Goal: Transaction & Acquisition: Purchase product/service

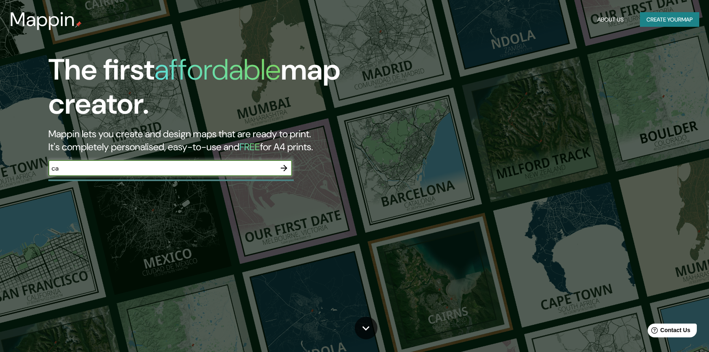
type input "cali [PERSON_NAME] del cauca"
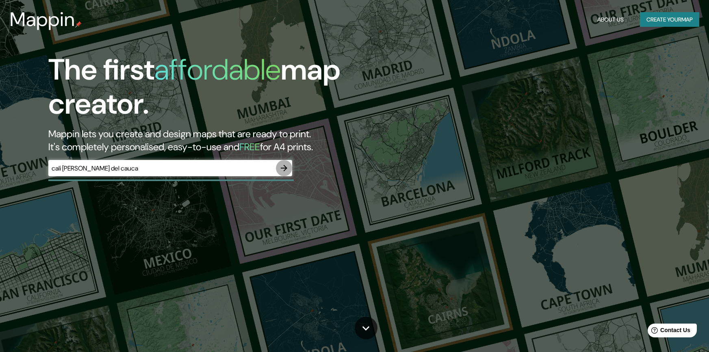
click at [284, 167] on icon "button" at bounding box center [284, 168] width 10 height 10
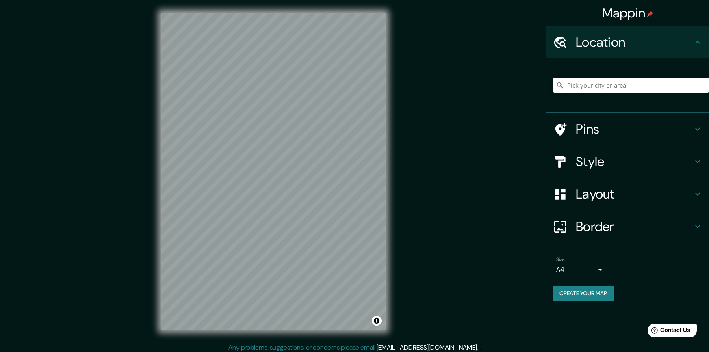
click at [602, 82] on input "Pick your city or area" at bounding box center [631, 85] width 156 height 15
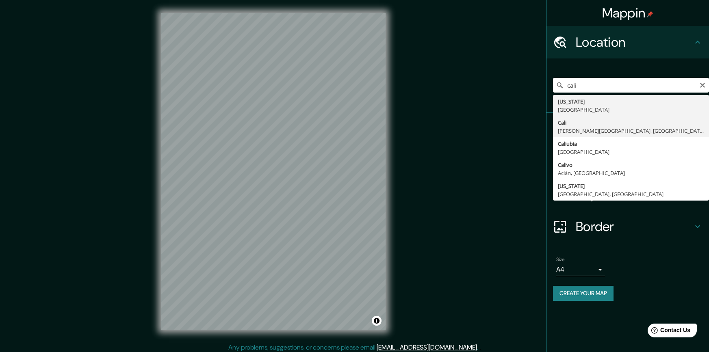
type input "[GEOGRAPHIC_DATA], [PERSON_NAME][GEOGRAPHIC_DATA], [GEOGRAPHIC_DATA]"
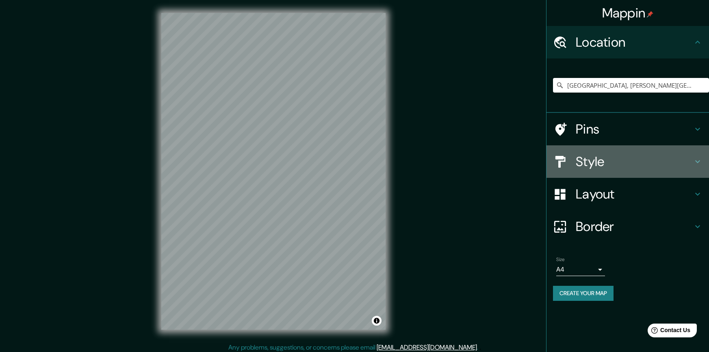
click at [622, 158] on h4 "Style" at bounding box center [634, 162] width 117 height 16
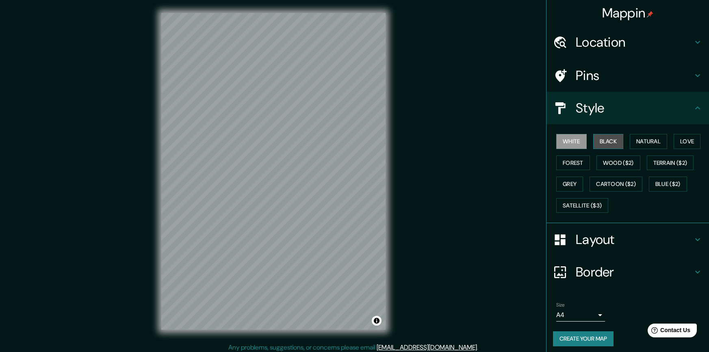
click at [602, 141] on button "Black" at bounding box center [608, 141] width 30 height 15
click at [569, 143] on button "White" at bounding box center [571, 141] width 30 height 15
click at [603, 143] on button "Black" at bounding box center [608, 141] width 30 height 15
click at [582, 204] on button "Satellite ($3)" at bounding box center [582, 205] width 52 height 15
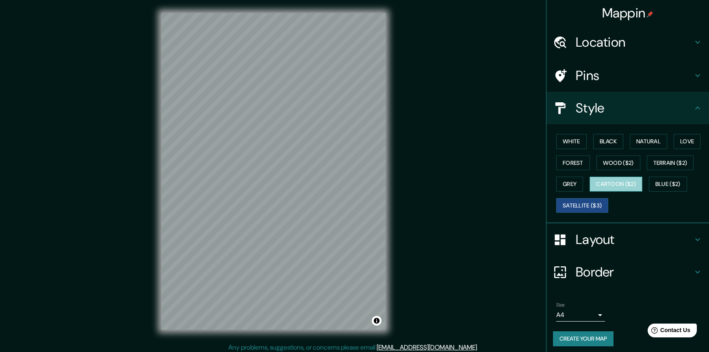
click at [612, 180] on button "Cartoon ($2)" at bounding box center [616, 184] width 53 height 15
click at [656, 180] on button "Blue ($2)" at bounding box center [668, 184] width 38 height 15
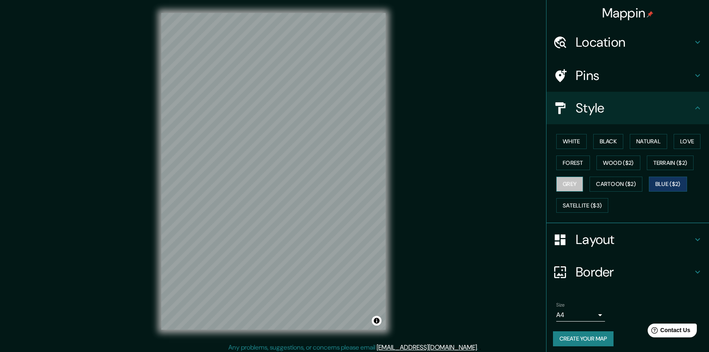
click at [571, 182] on button "Grey" at bounding box center [569, 184] width 27 height 15
click at [668, 162] on button "Terrain ($2)" at bounding box center [670, 163] width 47 height 15
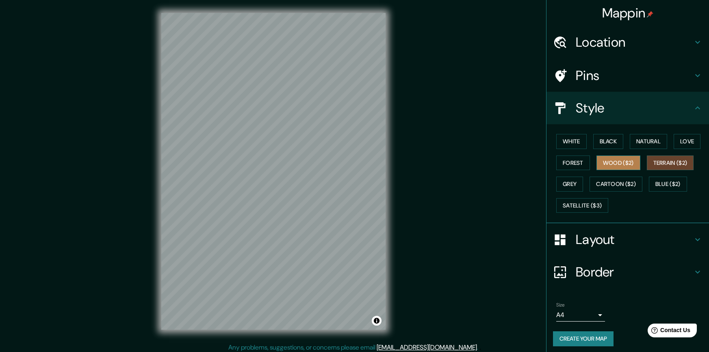
click at [625, 163] on button "Wood ($2)" at bounding box center [619, 163] width 44 height 15
click at [572, 161] on button "Forest" at bounding box center [573, 163] width 34 height 15
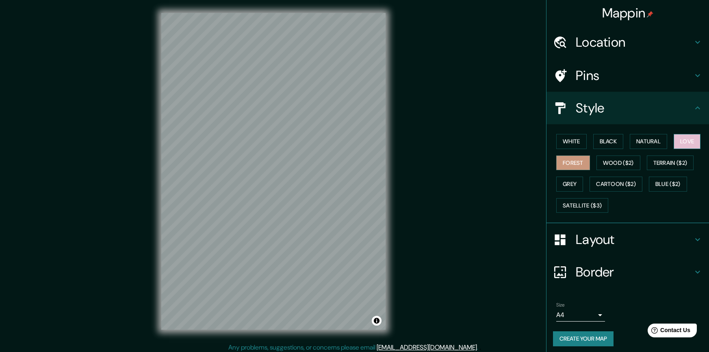
click at [683, 135] on button "Love" at bounding box center [687, 141] width 27 height 15
click at [653, 145] on button "Natural" at bounding box center [648, 141] width 37 height 15
click at [616, 144] on button "Black" at bounding box center [608, 141] width 30 height 15
click at [568, 142] on button "White" at bounding box center [571, 141] width 30 height 15
click at [643, 143] on button "Natural" at bounding box center [648, 141] width 37 height 15
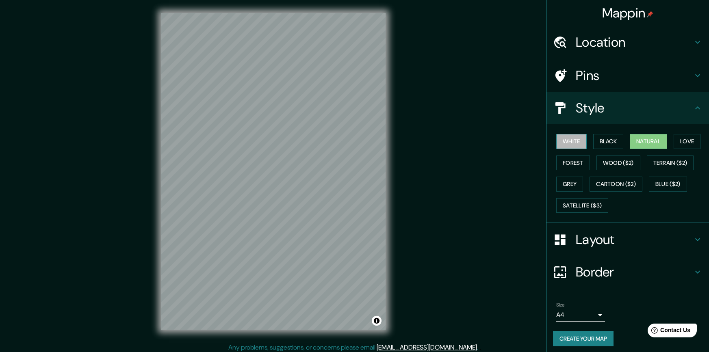
click at [571, 143] on button "White" at bounding box center [571, 141] width 30 height 15
click at [594, 140] on button "Black" at bounding box center [608, 141] width 30 height 15
click at [564, 141] on button "White" at bounding box center [571, 141] width 30 height 15
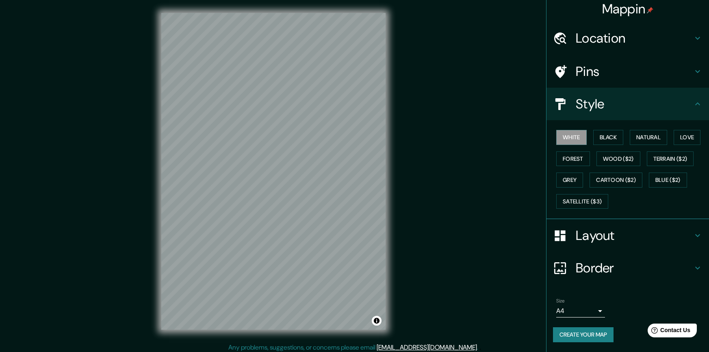
click at [589, 238] on h4 "Layout" at bounding box center [634, 236] width 117 height 16
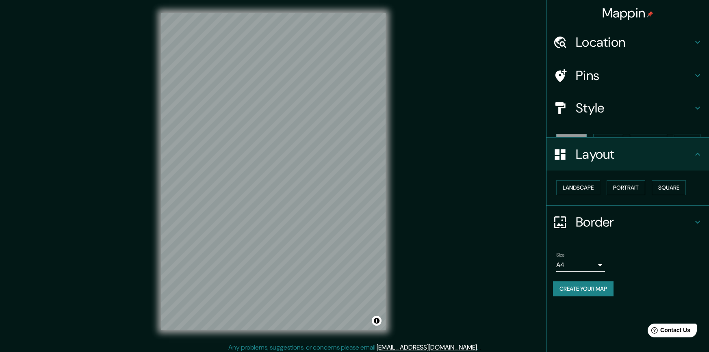
scroll to position [0, 0]
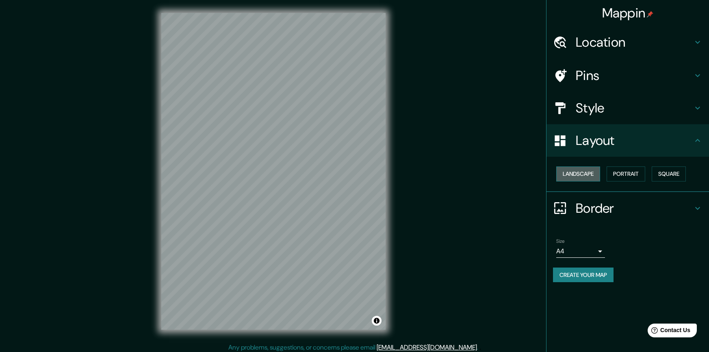
click at [587, 174] on button "Landscape" at bounding box center [578, 174] width 44 height 15
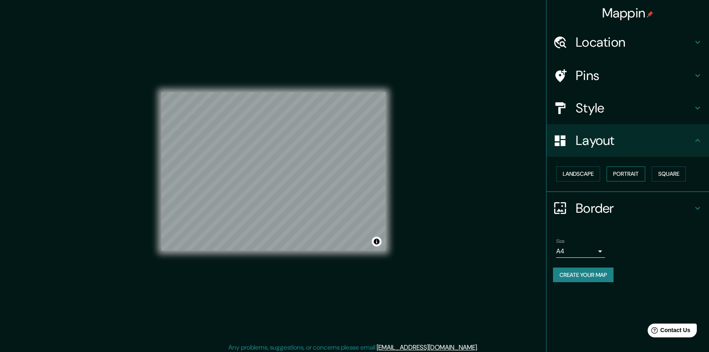
drag, startPoint x: 608, startPoint y: 173, endPoint x: 622, endPoint y: 172, distance: 13.8
click at [622, 172] on div "Landscape [GEOGRAPHIC_DATA]" at bounding box center [631, 174] width 156 height 22
click at [622, 172] on button "Portrait" at bounding box center [626, 174] width 39 height 15
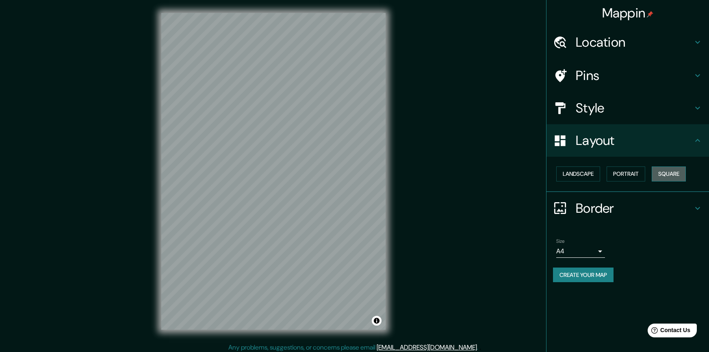
click at [663, 172] on button "Square" at bounding box center [669, 174] width 34 height 15
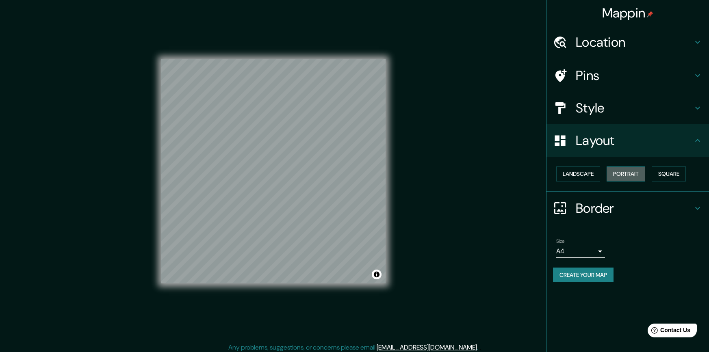
click at [628, 178] on button "Portrait" at bounding box center [626, 174] width 39 height 15
